Goal: Task Accomplishment & Management: Manage account settings

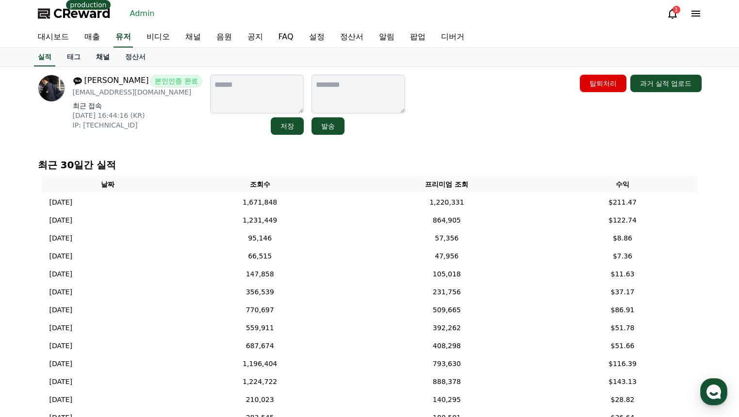
click at [99, 58] on link "채널" at bounding box center [102, 57] width 29 height 18
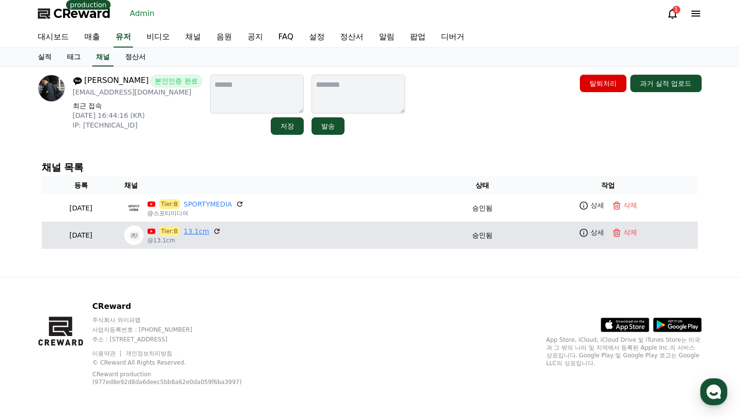
click at [210, 230] on link "13.1cm" at bounding box center [197, 232] width 26 height 10
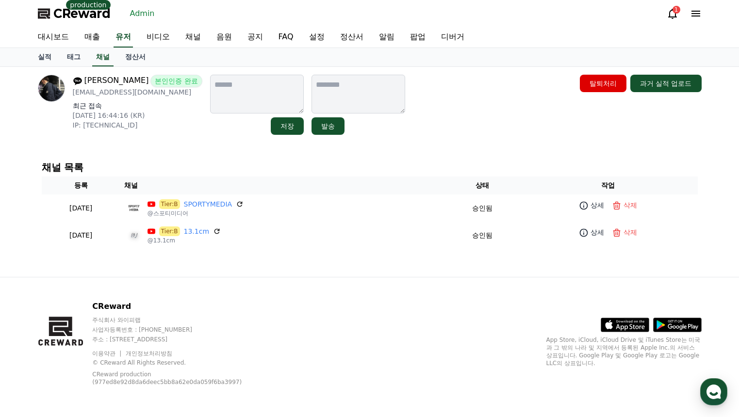
click at [144, 16] on link "Admin" at bounding box center [142, 14] width 33 height 16
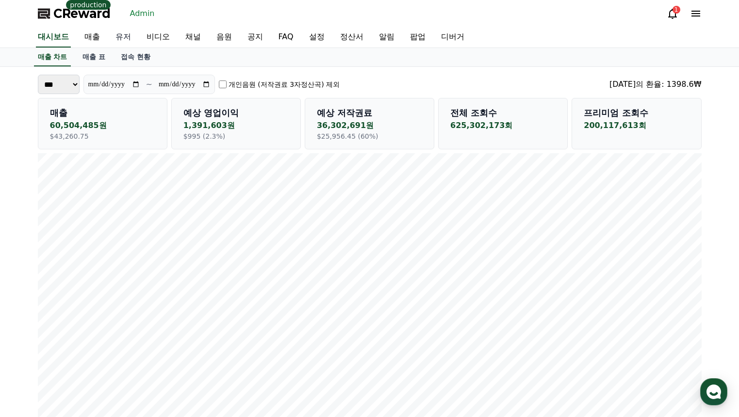
click at [131, 38] on link "유저" at bounding box center [123, 37] width 31 height 20
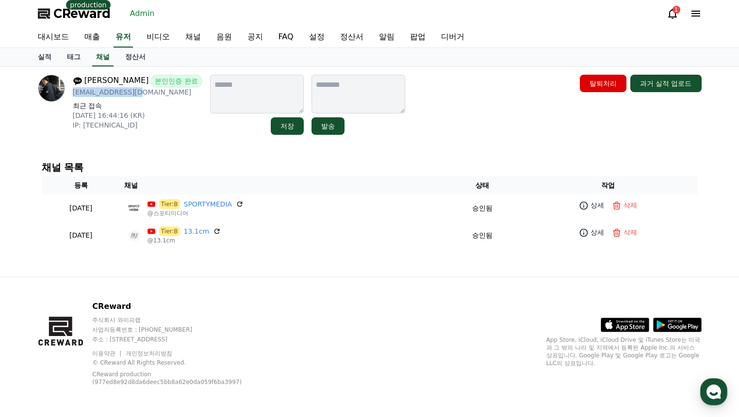
drag, startPoint x: 139, startPoint y: 97, endPoint x: 71, endPoint y: 91, distance: 68.1
click at [71, 91] on div "노원석 본인인증 완료 wsn5870@gmail.com 최근 접속 2025-09-27 16:44:16 (KR) IP: 175.192.166.9" at bounding box center [120, 105] width 164 height 60
copy p "wsn5870@gmail.com"
click at [128, 38] on link "유저" at bounding box center [123, 37] width 19 height 20
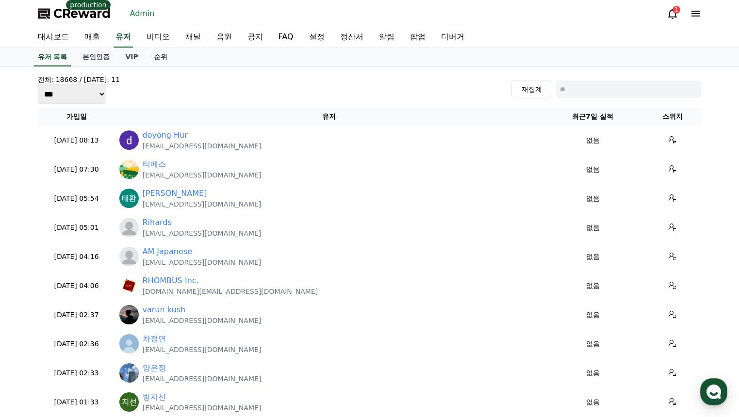
click at [572, 96] on input at bounding box center [629, 89] width 146 height 17
paste input "**********"
type input "**********"
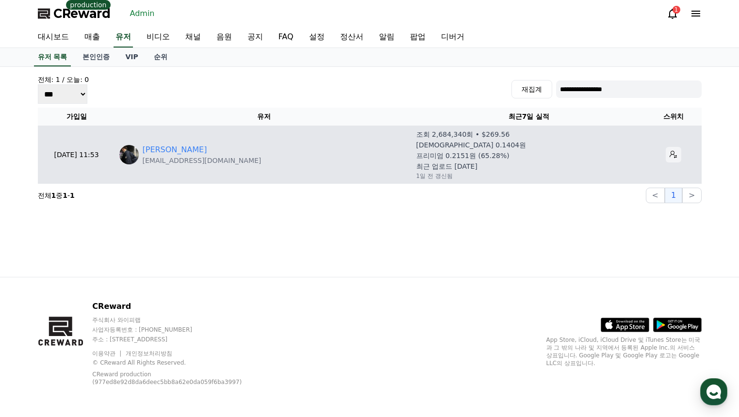
click at [669, 157] on button at bounding box center [674, 155] width 16 height 16
